Goal: Information Seeking & Learning: Learn about a topic

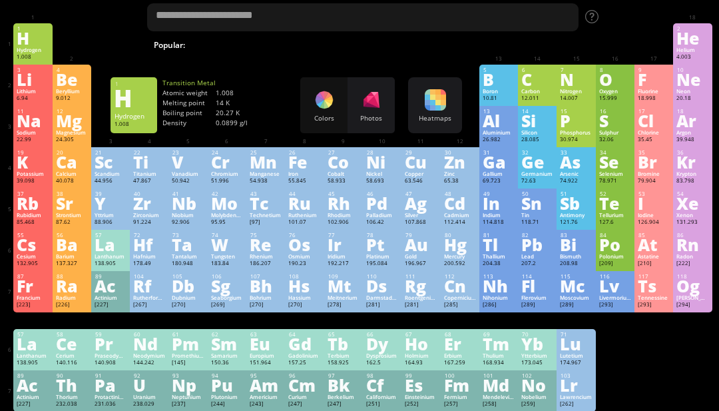
scroll to position [39, 0]
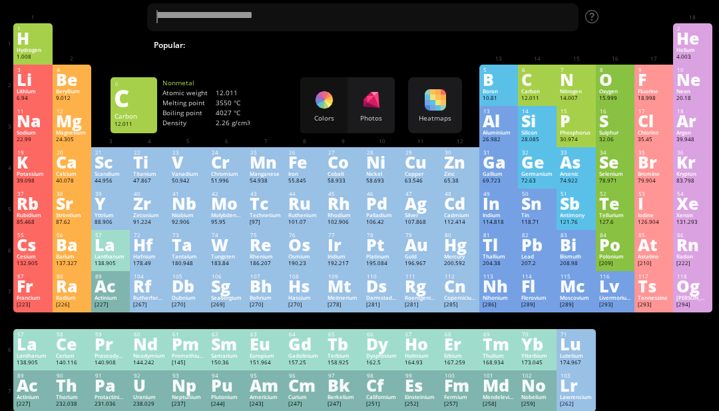
click at [529, 87] on div "C" at bounding box center [537, 79] width 32 height 15
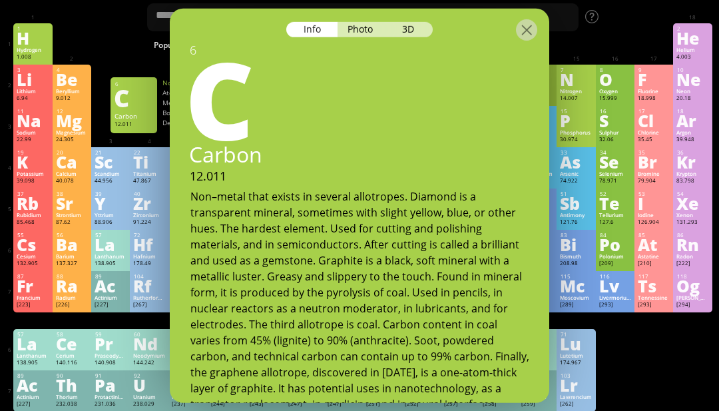
click at [520, 37] on div at bounding box center [526, 29] width 21 height 21
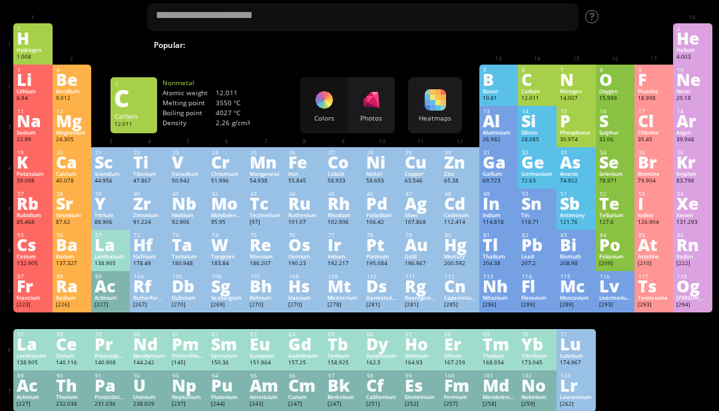
click at [150, 169] on div "Ti" at bounding box center [149, 161] width 32 height 15
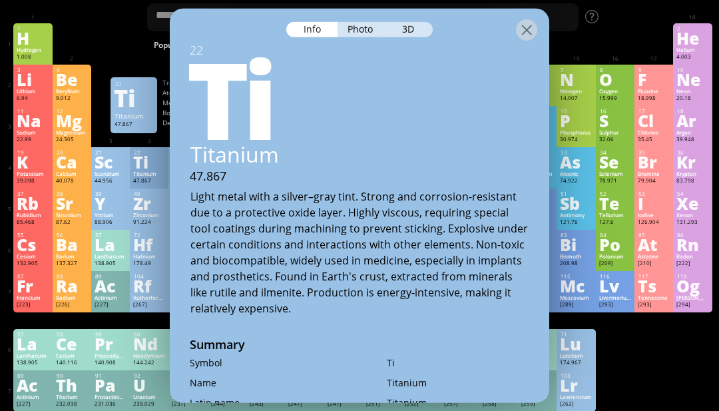
click at [353, 27] on div "Photo" at bounding box center [362, 28] width 48 height 15
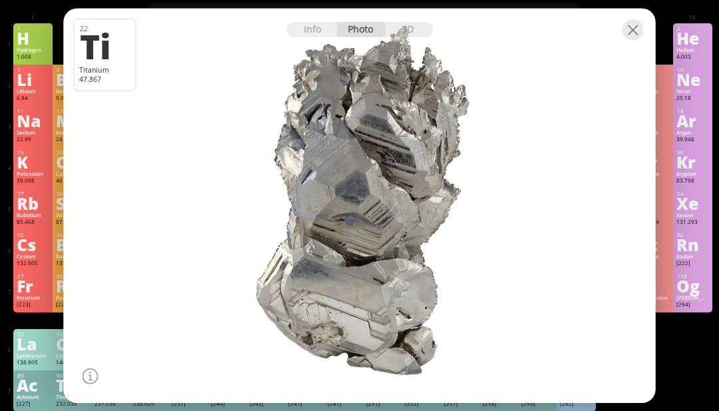
click at [627, 40] on div at bounding box center [633, 29] width 21 height 21
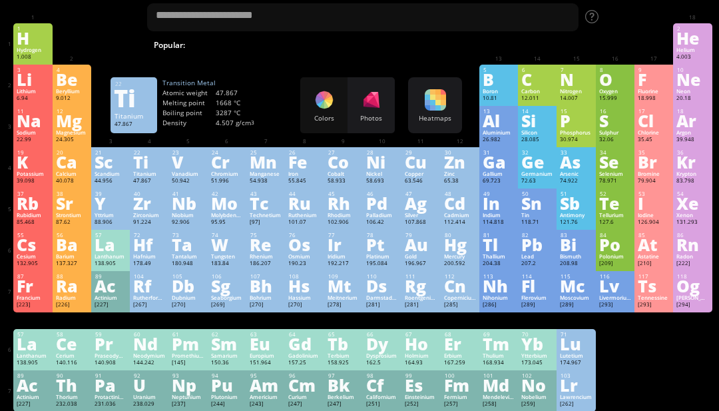
click at [278, 156] on div "25" at bounding box center [265, 152] width 31 height 7
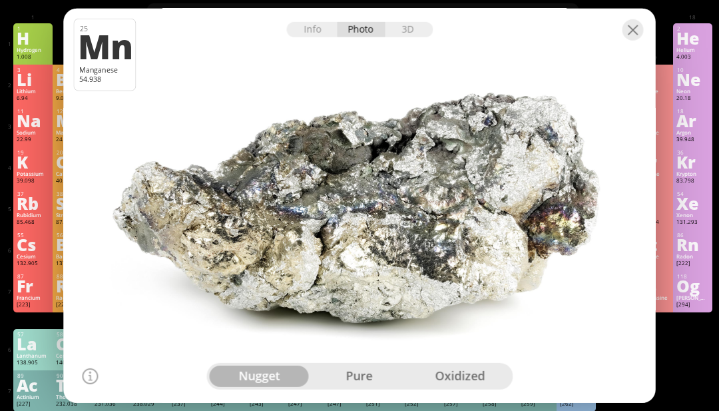
click at [644, 31] on div at bounding box center [360, 19] width 592 height 23
click at [634, 40] on div at bounding box center [633, 29] width 21 height 21
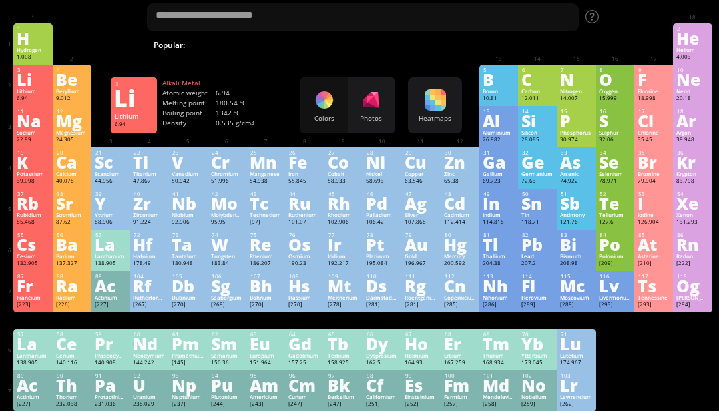
click at [20, 87] on div "Li" at bounding box center [33, 79] width 32 height 15
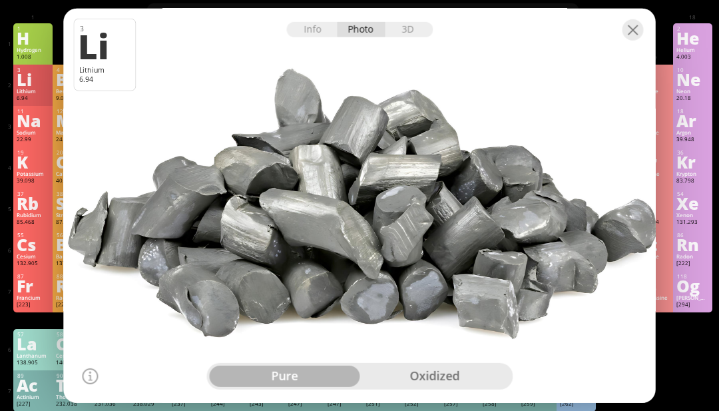
click at [632, 40] on div at bounding box center [633, 29] width 21 height 21
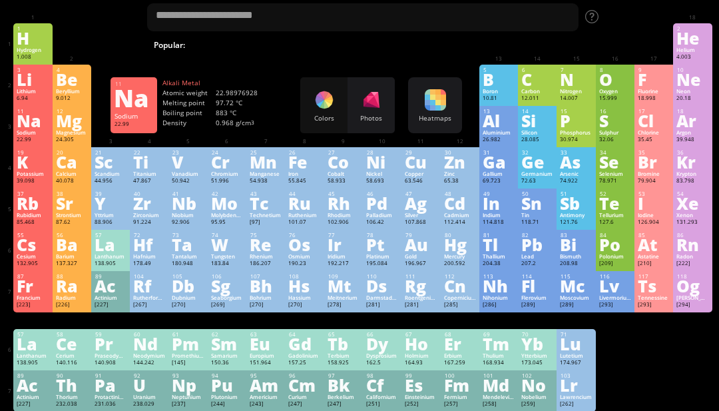
click at [18, 128] on div "Na" at bounding box center [33, 120] width 32 height 15
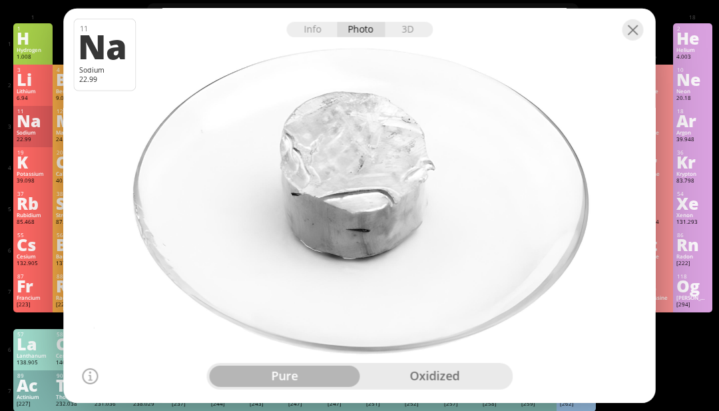
click at [647, 31] on div at bounding box center [360, 19] width 592 height 23
click at [631, 40] on div at bounding box center [633, 29] width 21 height 21
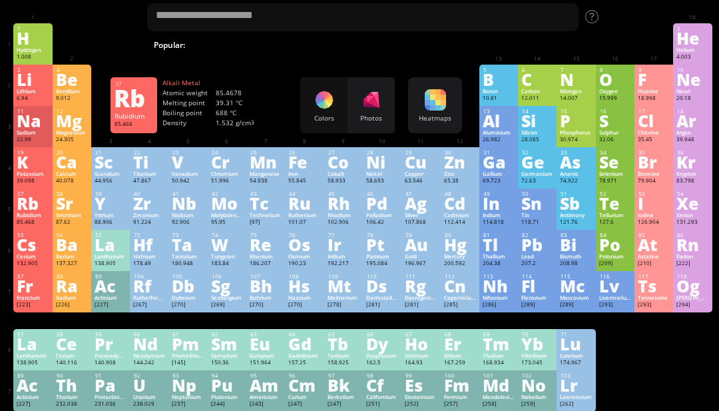
click at [19, 203] on div "Rb" at bounding box center [33, 203] width 32 height 15
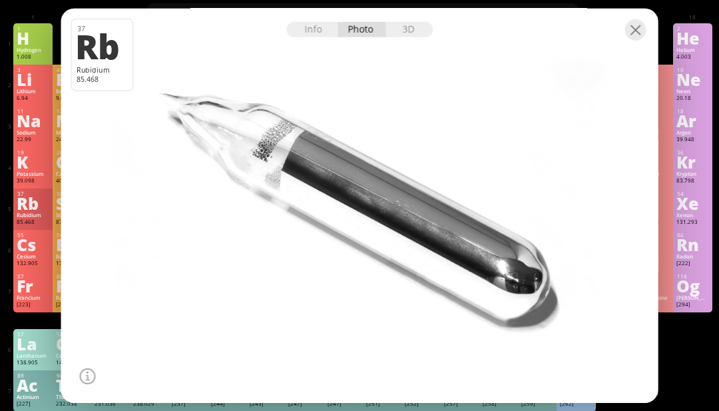
click at [636, 40] on div at bounding box center [635, 29] width 21 height 21
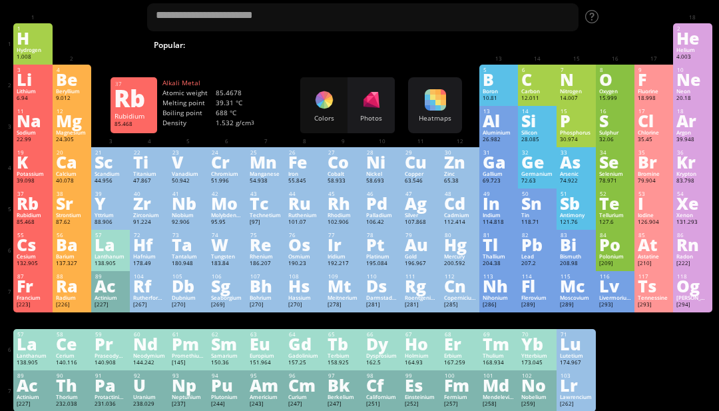
click at [465, 351] on div "Er" at bounding box center [460, 343] width 32 height 15
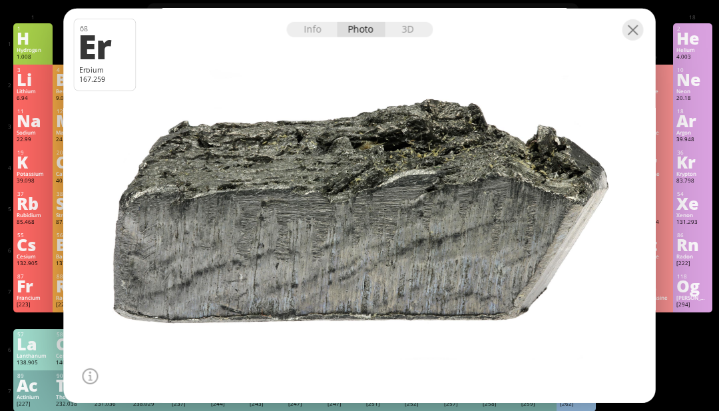
click at [630, 53] on div "1 H Hydrogen 1.008 −1, +1 −1, +1 -259.14 °C -252.87 °C 0.0899 g/l 1s 1 2 He Hel…" at bounding box center [362, 43] width 698 height 41
click at [644, 31] on div at bounding box center [360, 19] width 592 height 23
click at [638, 40] on div at bounding box center [633, 29] width 21 height 21
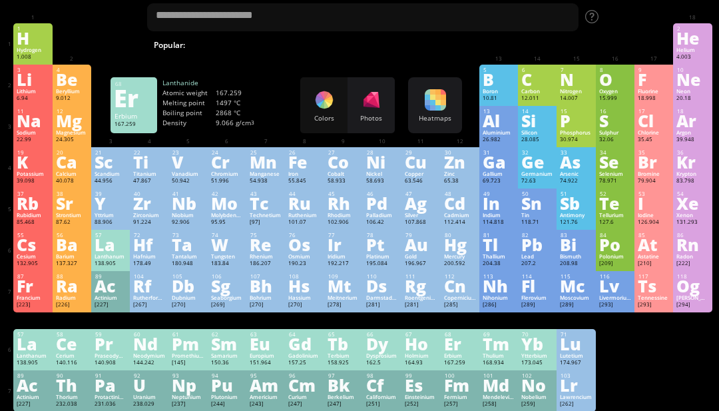
click at [638, 76] on div "F" at bounding box center [654, 79] width 32 height 15
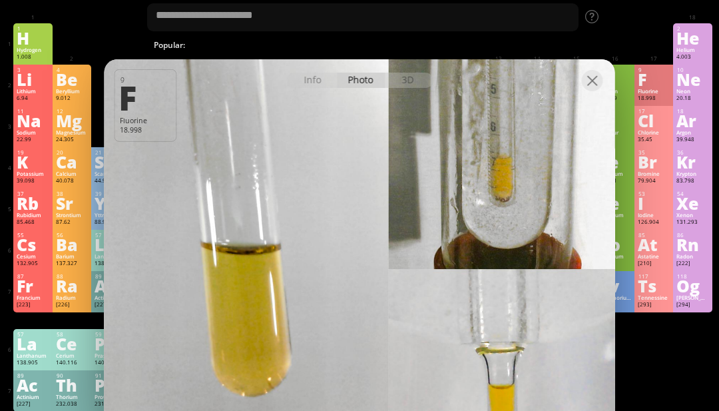
click at [115, 367] on div "140.908" at bounding box center [111, 363] width 32 height 8
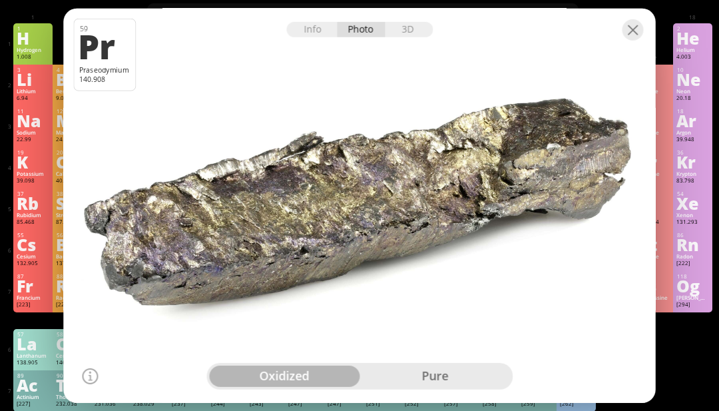
click at [638, 31] on div at bounding box center [360, 19] width 592 height 23
click at [632, 40] on div at bounding box center [633, 29] width 21 height 21
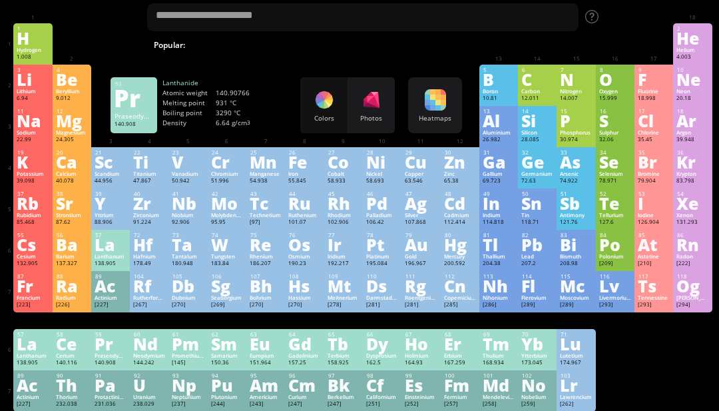
click at [159, 408] on div "238.029" at bounding box center [149, 404] width 32 height 8
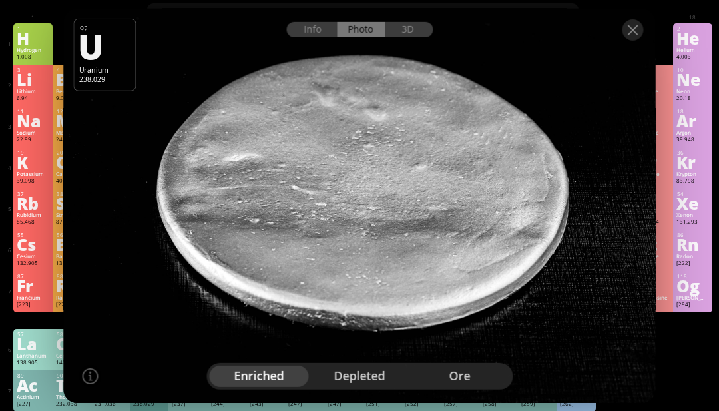
click at [631, 40] on div at bounding box center [633, 29] width 21 height 21
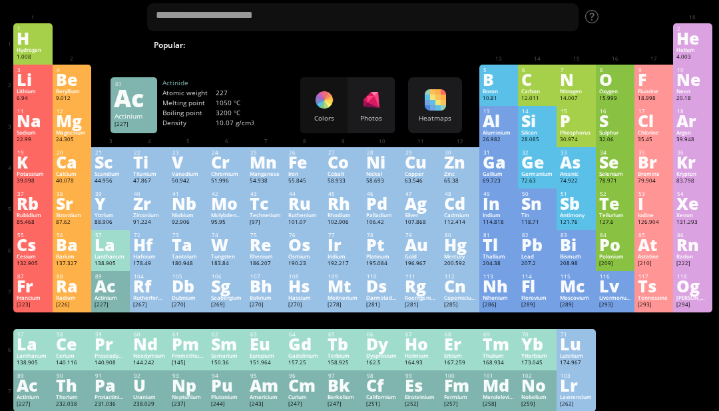
click at [31, 392] on div "Ac" at bounding box center [33, 385] width 32 height 15
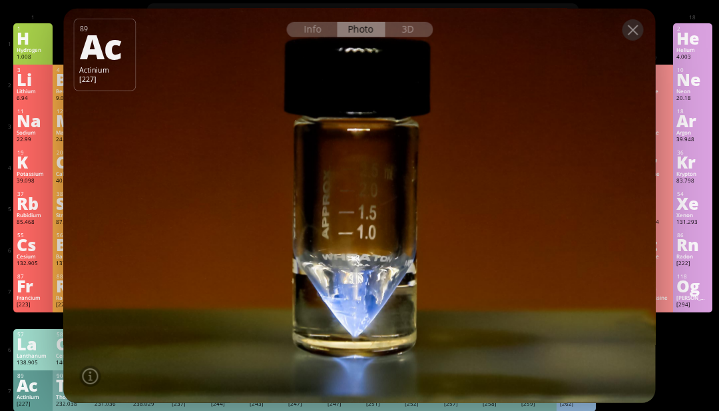
click at [650, 31] on div at bounding box center [360, 19] width 592 height 23
click at [637, 40] on div at bounding box center [633, 29] width 21 height 21
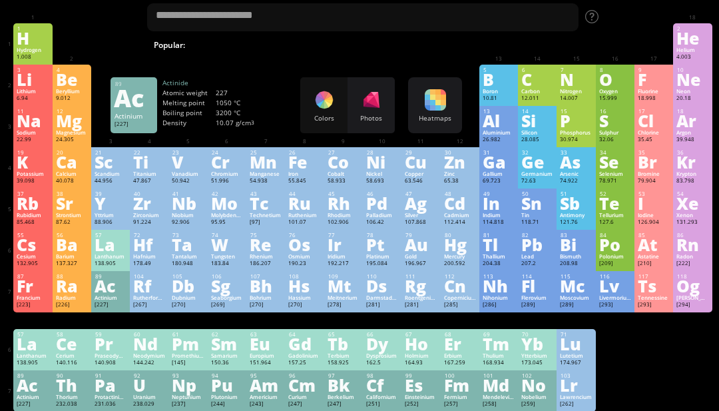
click at [629, 82] on div "O" at bounding box center [615, 79] width 32 height 15
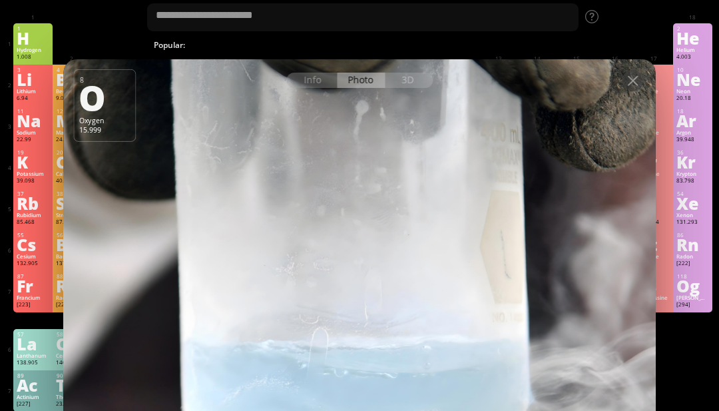
click at [232, 392] on div "Pu" at bounding box center [227, 385] width 32 height 15
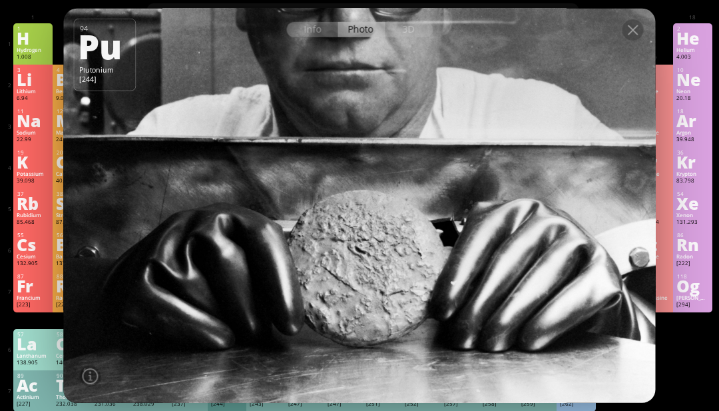
click at [638, 40] on div at bounding box center [633, 29] width 21 height 21
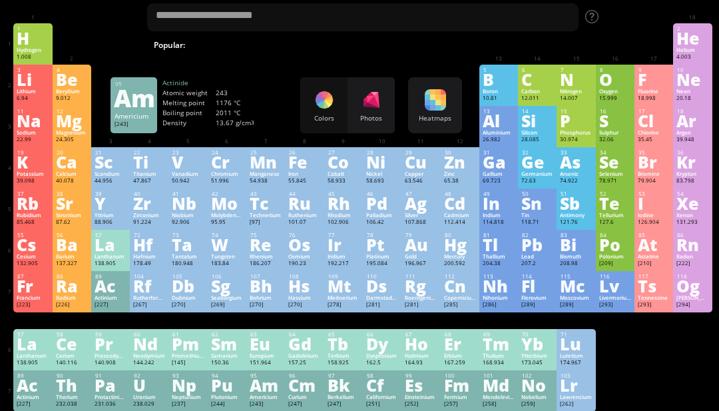
click at [263, 408] on div "[243]" at bounding box center [266, 404] width 32 height 8
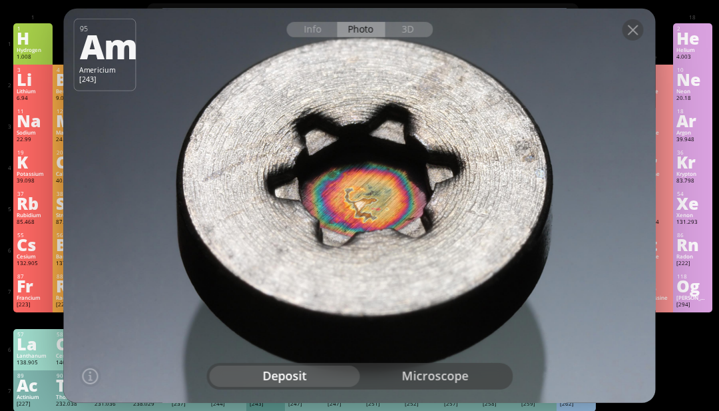
click at [642, 40] on div at bounding box center [633, 29] width 21 height 21
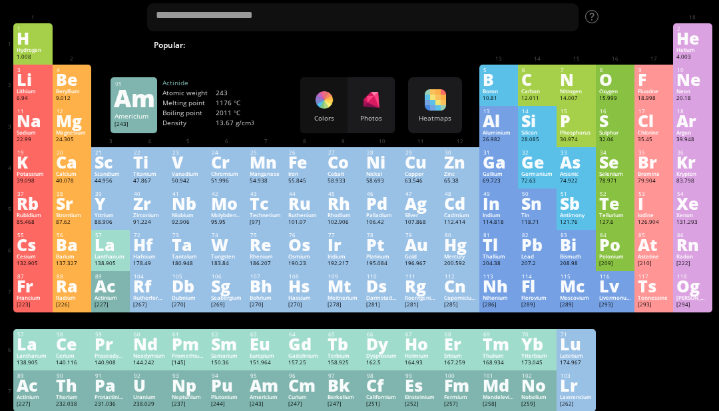
click at [433, 392] on div "Es" at bounding box center [421, 385] width 32 height 15
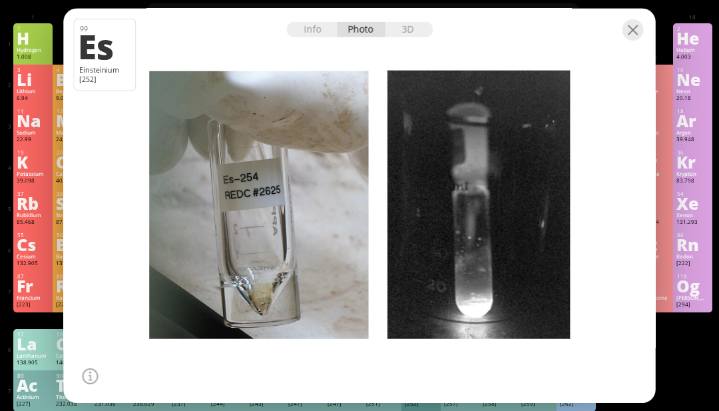
click at [648, 31] on div at bounding box center [360, 19] width 592 height 23
click at [635, 40] on div at bounding box center [633, 29] width 21 height 21
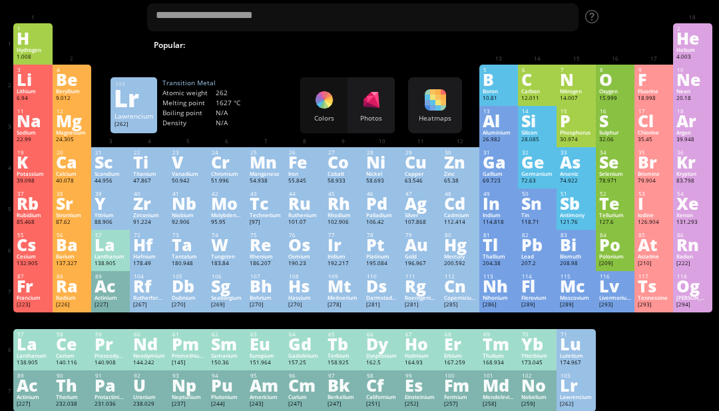
click at [581, 392] on div "Lr" at bounding box center [576, 385] width 32 height 15
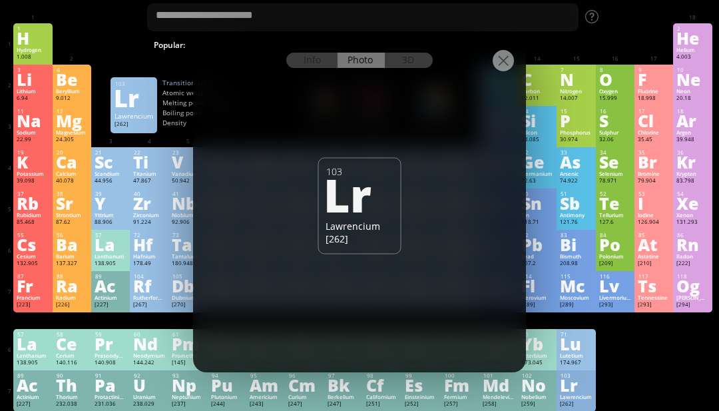
click at [501, 71] on div at bounding box center [503, 60] width 21 height 21
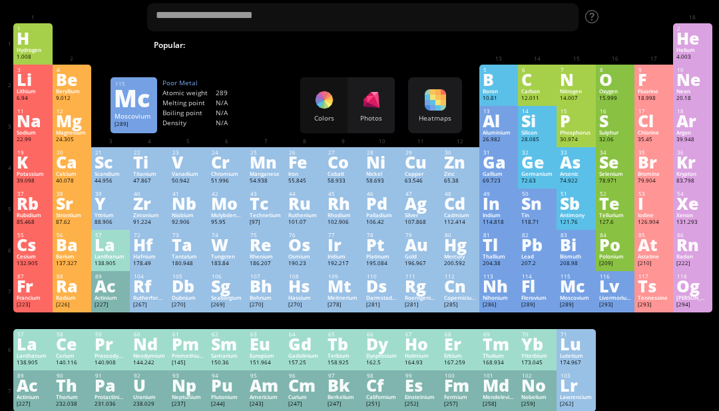
click at [579, 293] on div "Mc" at bounding box center [576, 285] width 32 height 15
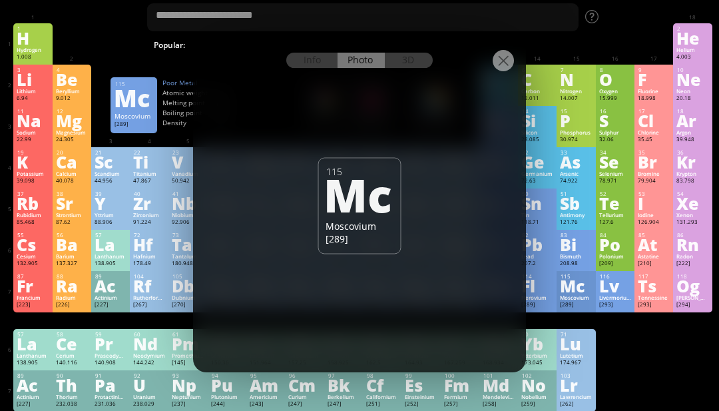
click at [324, 63] on div at bounding box center [359, 50] width 333 height 23
click at [319, 68] on div "Info" at bounding box center [311, 60] width 51 height 15
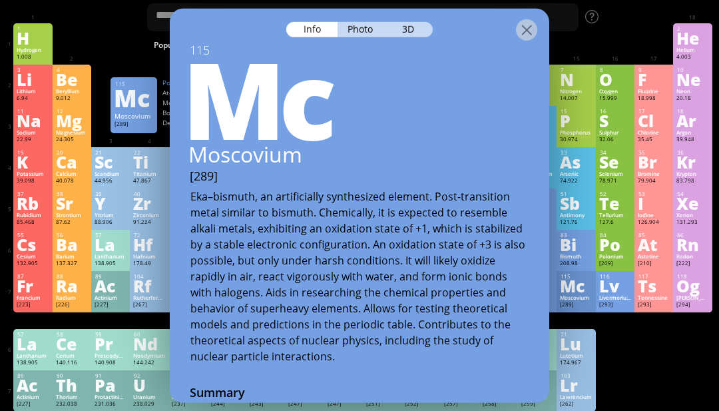
click at [365, 37] on div "Photo" at bounding box center [362, 28] width 48 height 15
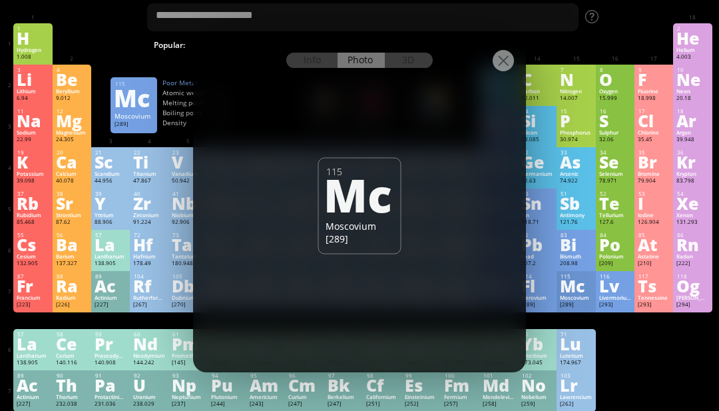
click at [352, 216] on div "Mc" at bounding box center [358, 193] width 69 height 45
click at [408, 68] on div "3D" at bounding box center [409, 60] width 48 height 15
click at [509, 63] on div at bounding box center [359, 50] width 333 height 23
click at [565, 87] on div "N" at bounding box center [576, 79] width 32 height 15
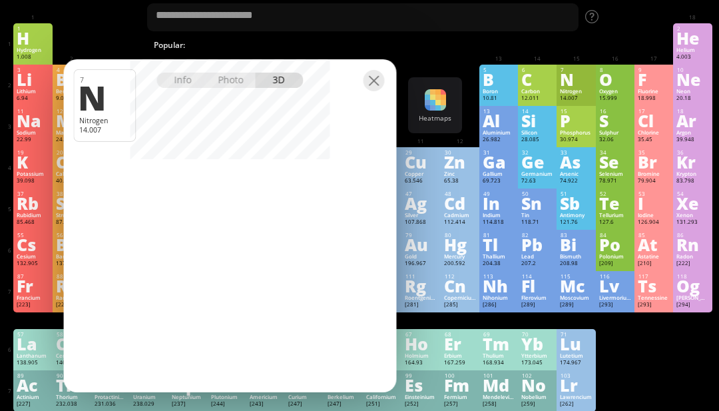
click at [507, 103] on div "10.81" at bounding box center [499, 99] width 32 height 8
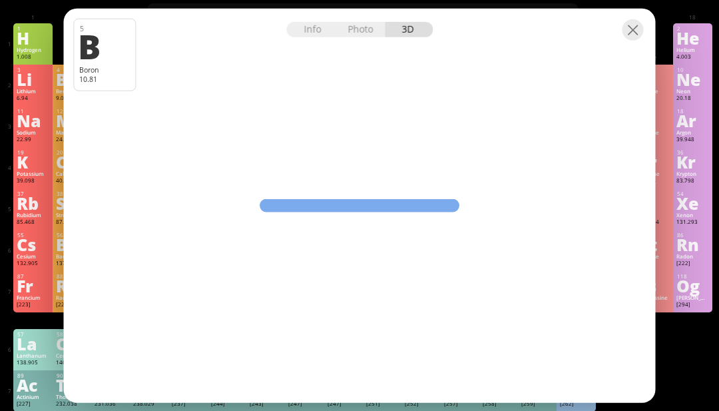
click at [232, 31] on div at bounding box center [360, 19] width 592 height 23
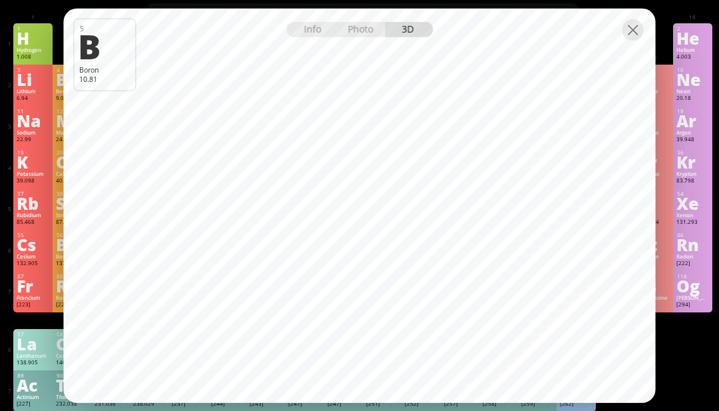
click at [634, 40] on div at bounding box center [633, 29] width 21 height 21
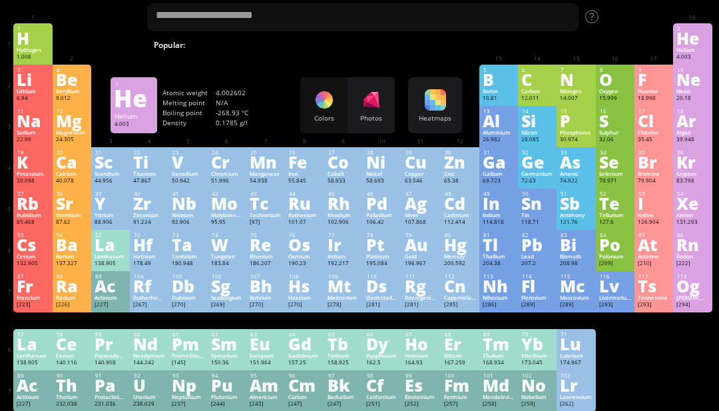
click at [688, 45] on div "He" at bounding box center [692, 38] width 32 height 15
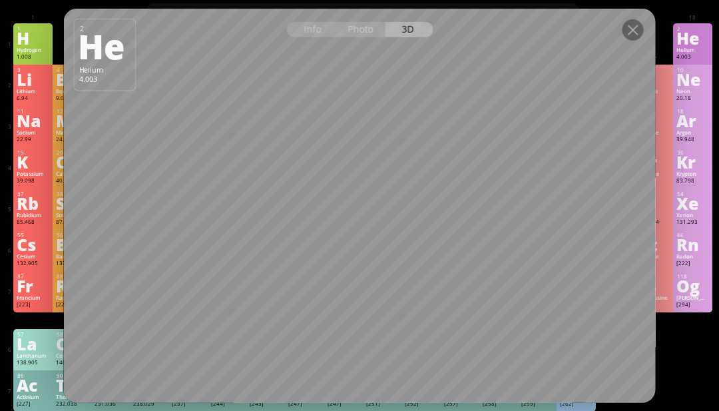
click at [367, 37] on div "Photo" at bounding box center [362, 28] width 48 height 15
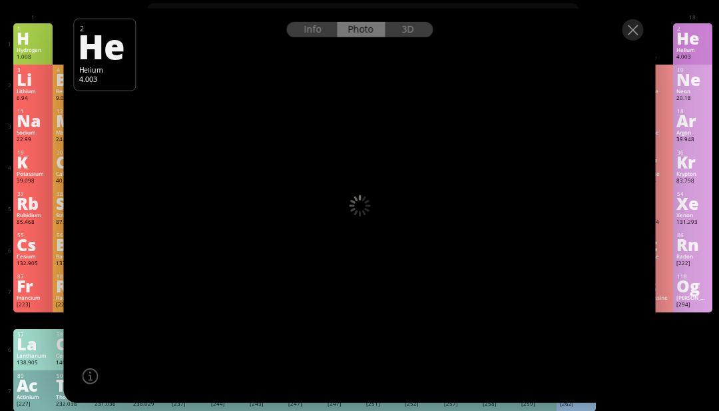
click at [365, 37] on div "Info Photo 3D" at bounding box center [359, 28] width 146 height 15
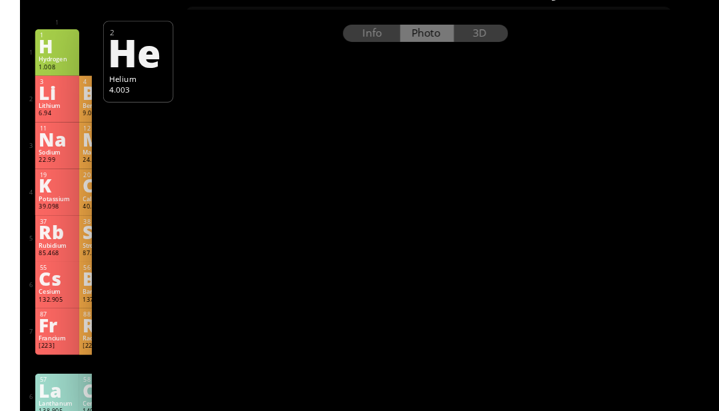
scroll to position [0, 0]
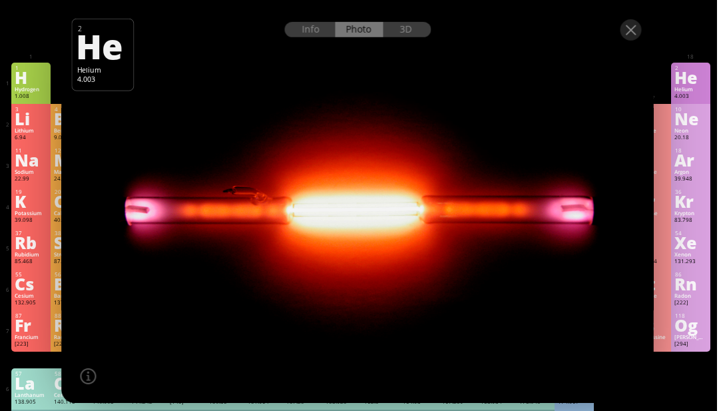
click at [632, 40] on div at bounding box center [633, 29] width 21 height 21
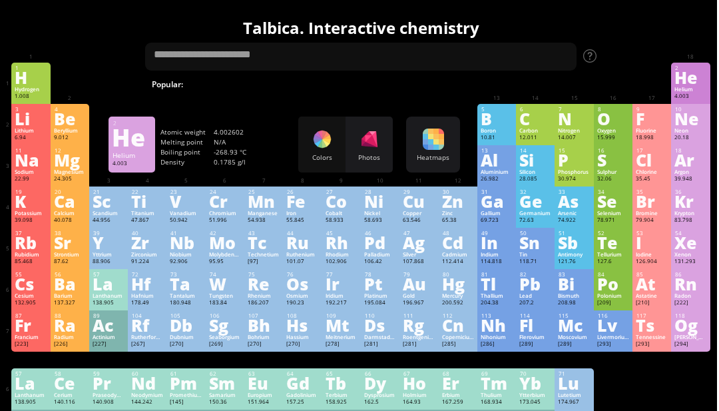
scroll to position [0, 2]
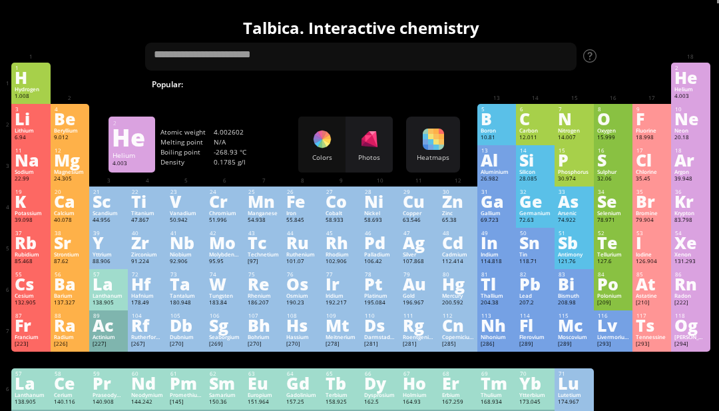
click at [535, 134] on div "Carbon" at bounding box center [535, 130] width 32 height 7
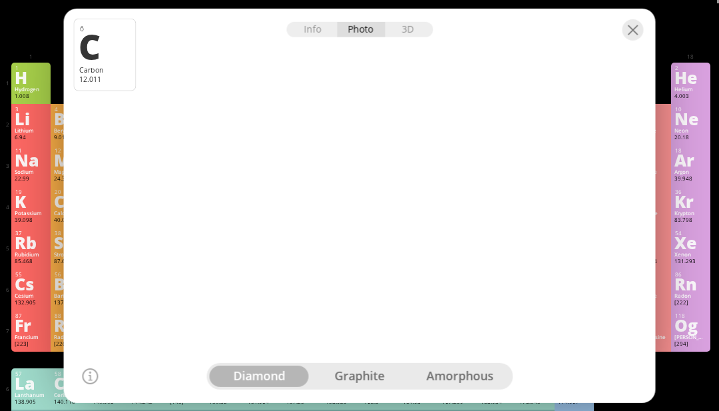
click at [625, 40] on div at bounding box center [633, 29] width 21 height 21
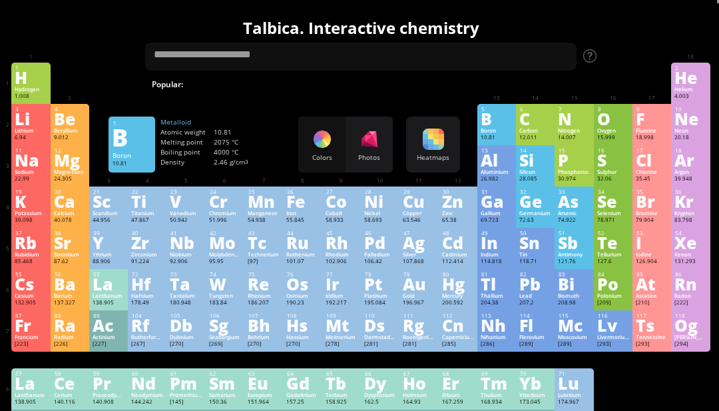
click at [501, 125] on div "B" at bounding box center [497, 118] width 32 height 15
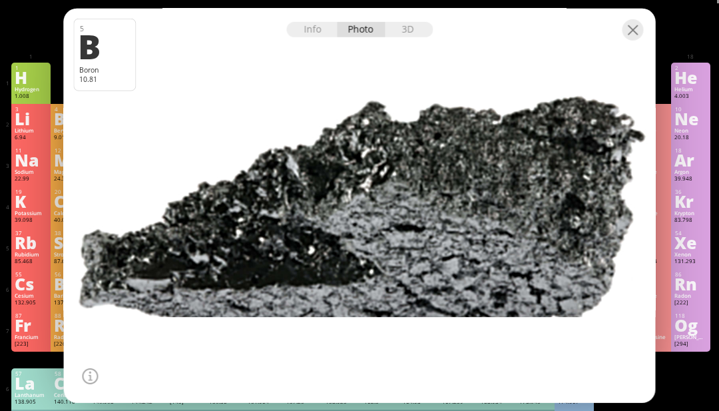
click at [636, 40] on div at bounding box center [633, 29] width 21 height 21
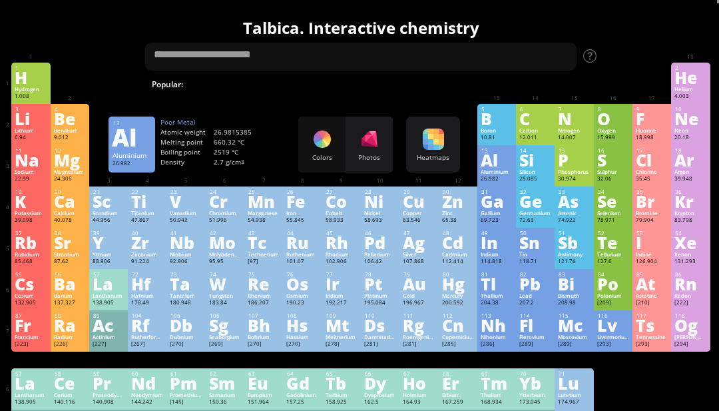
click at [501, 175] on div "Aluminium" at bounding box center [497, 171] width 32 height 7
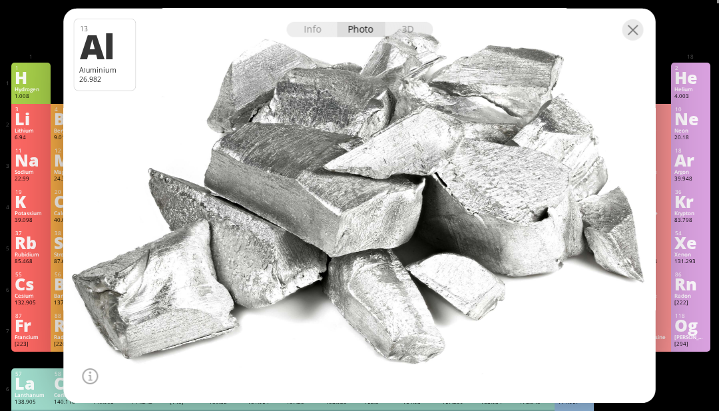
click at [631, 40] on div at bounding box center [633, 29] width 21 height 21
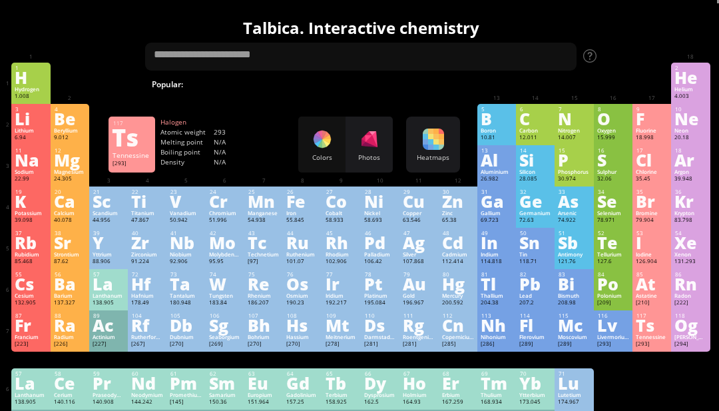
click at [638, 340] on div "Tennessine" at bounding box center [652, 337] width 32 height 7
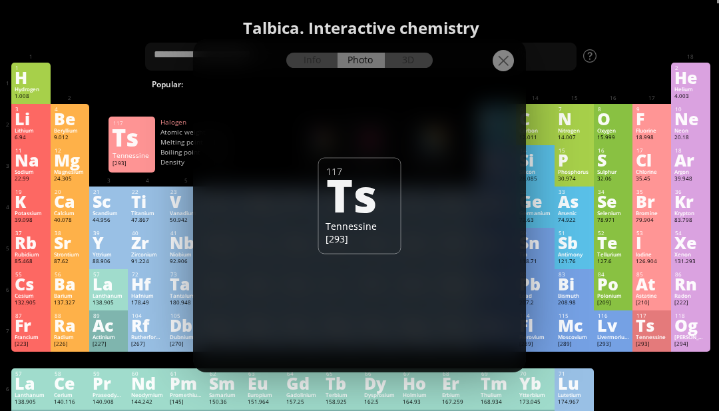
click at [504, 71] on div at bounding box center [503, 60] width 21 height 21
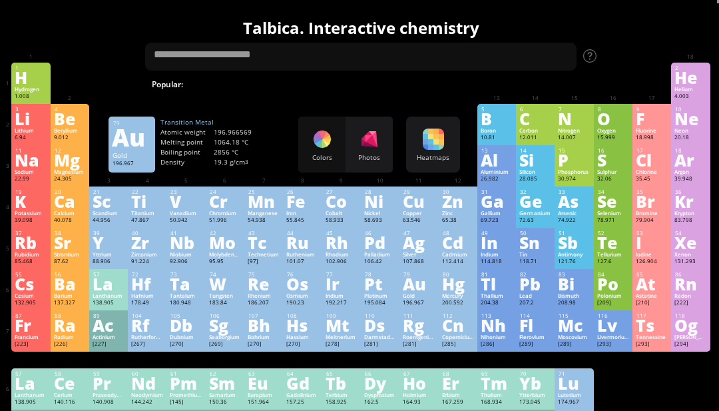
click at [416, 299] on div "Gold" at bounding box center [419, 295] width 32 height 7
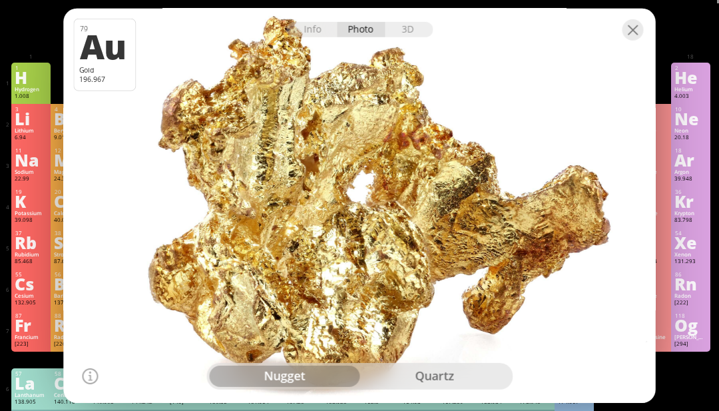
click at [632, 40] on div at bounding box center [633, 29] width 21 height 21
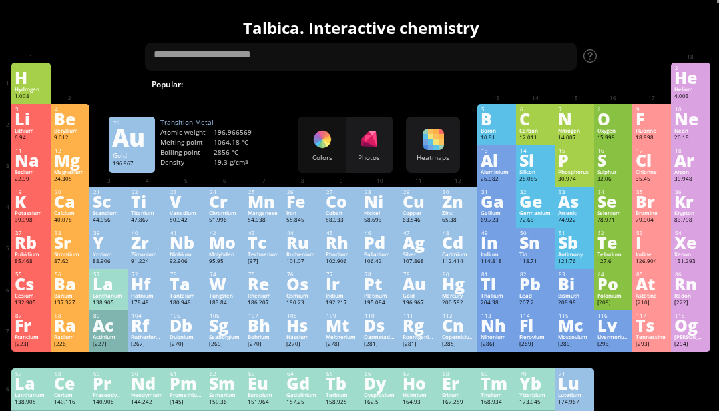
click at [405, 250] on div "Ag" at bounding box center [419, 242] width 32 height 15
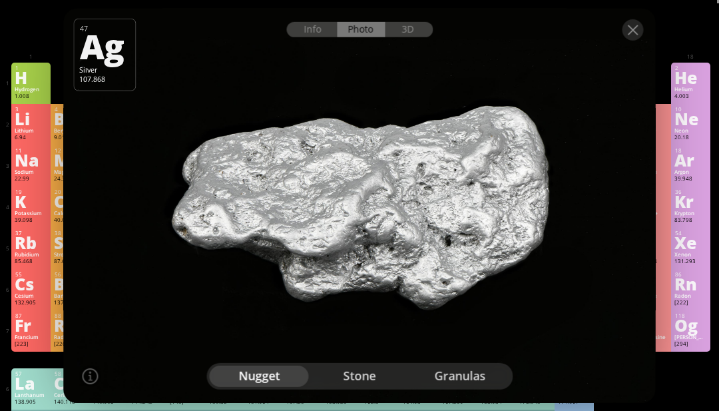
scroll to position [0, 0]
